Goal: Task Accomplishment & Management: Manage account settings

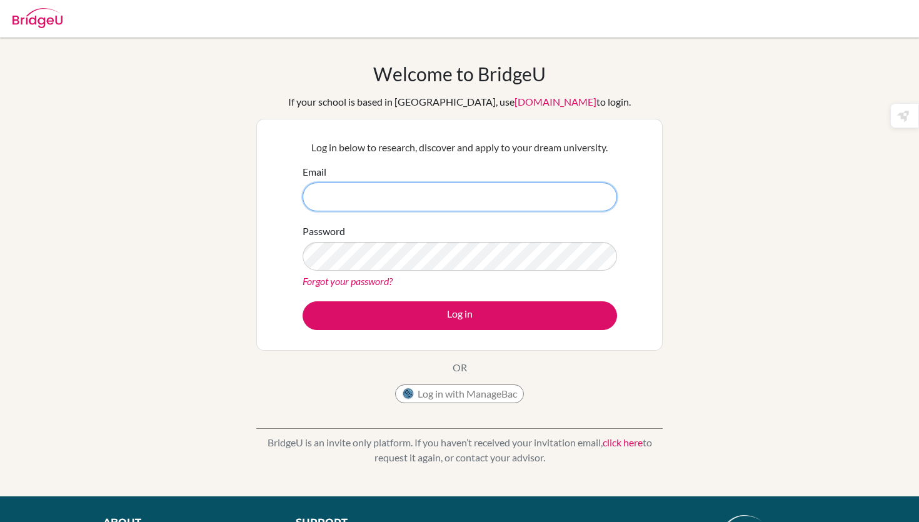
click at [334, 193] on input "Email" at bounding box center [460, 197] width 315 height 29
type input "DIAB240263@diabstudents.com"
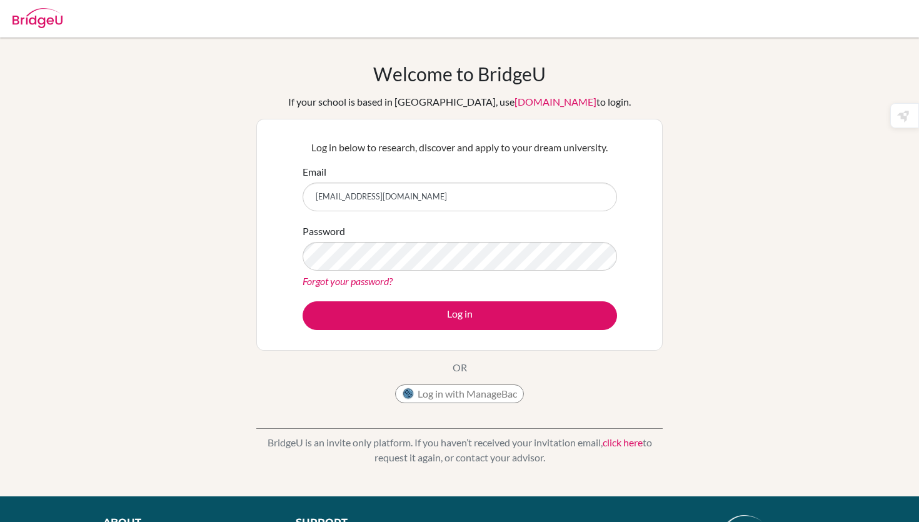
click at [327, 275] on link "Forgot your password?" at bounding box center [348, 281] width 90 height 12
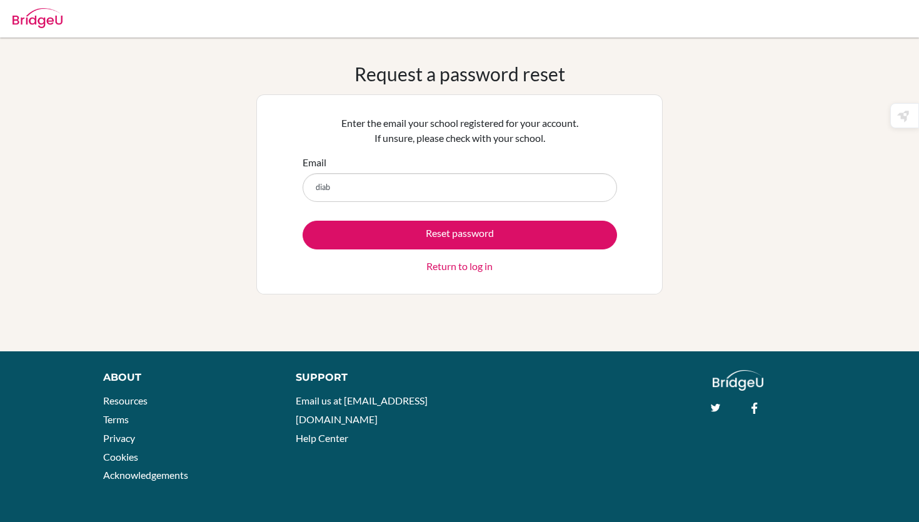
type input "[EMAIL_ADDRESS][DOMAIN_NAME]"
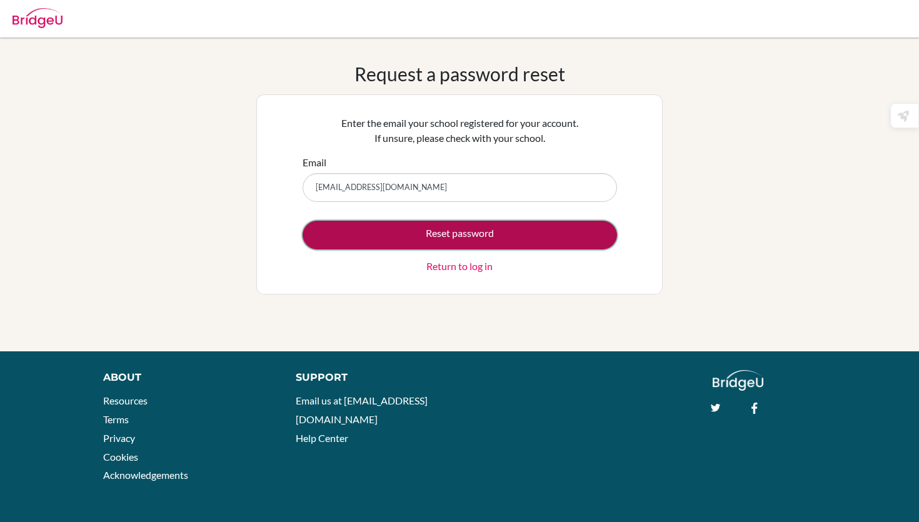
click at [345, 237] on button "Reset password" at bounding box center [460, 235] width 315 height 29
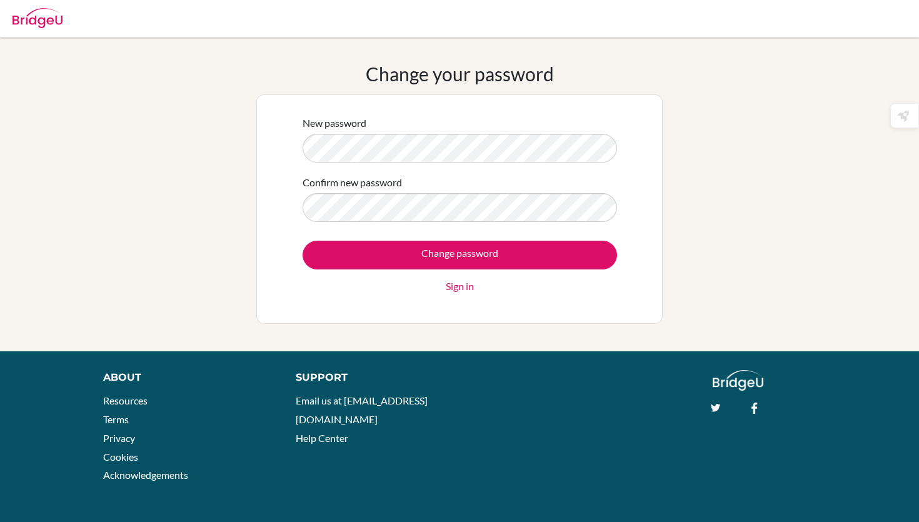
click at [249, 228] on div "Change your password New password Confirm new password Change password Sign in" at bounding box center [459, 195] width 919 height 264
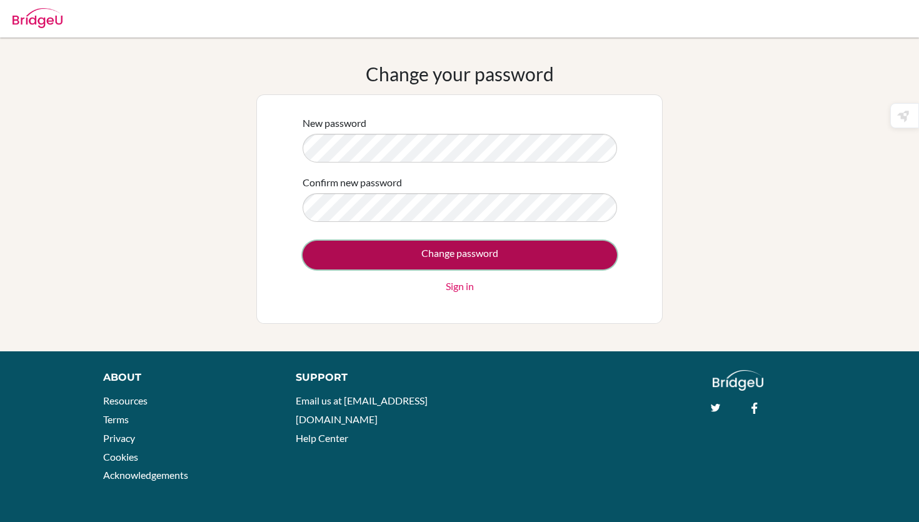
click at [311, 254] on input "Change password" at bounding box center [460, 255] width 315 height 29
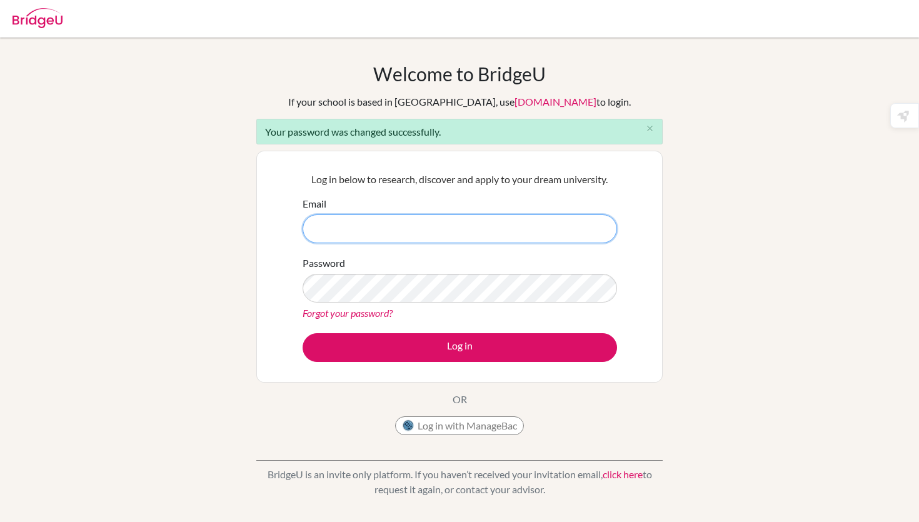
click at [381, 230] on input "Email" at bounding box center [460, 228] width 315 height 29
type input "diab240263@diabstudents.com"
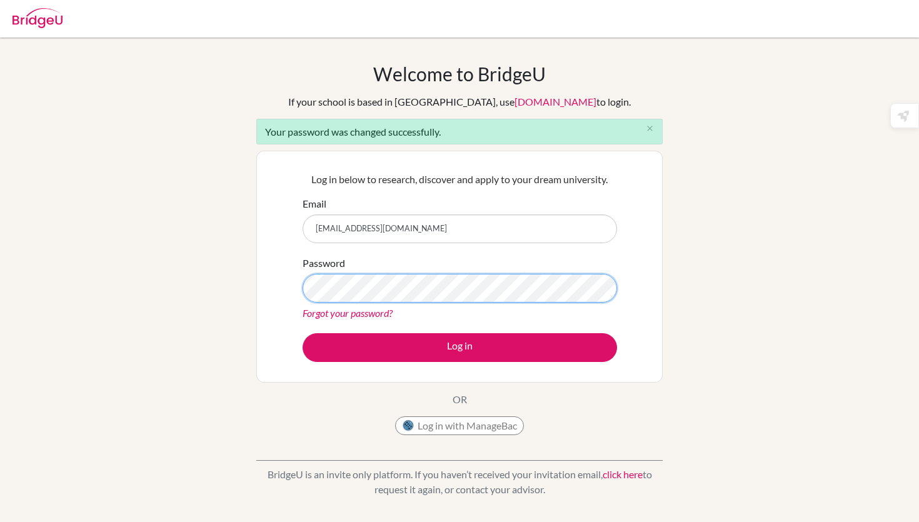
click at [263, 280] on div "Log in below to research, discover and apply to your dream university. Email di…" at bounding box center [459, 267] width 406 height 232
click at [141, 325] on div "Welcome to BridgeU If your school is based in China, use app.bridge-u.com.cn to…" at bounding box center [459, 283] width 919 height 441
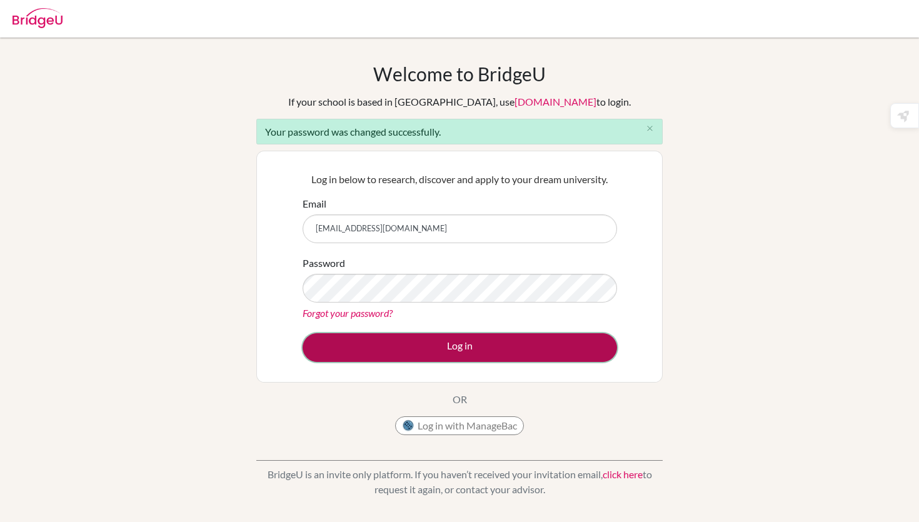
click at [372, 346] on button "Log in" at bounding box center [460, 347] width 315 height 29
